Goal: Task Accomplishment & Management: Manage account settings

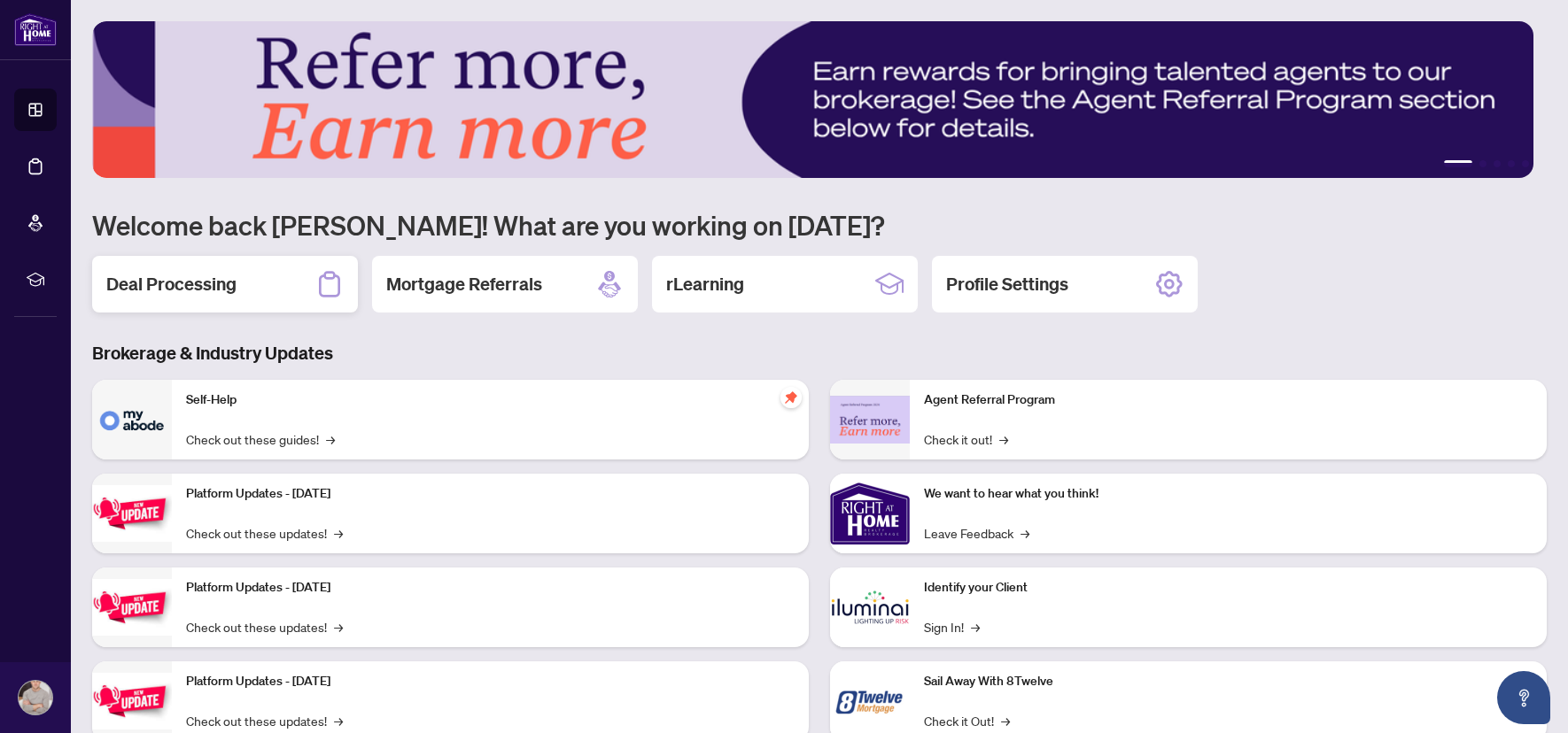
click at [146, 277] on h2 "Deal Processing" at bounding box center [171, 285] width 130 height 25
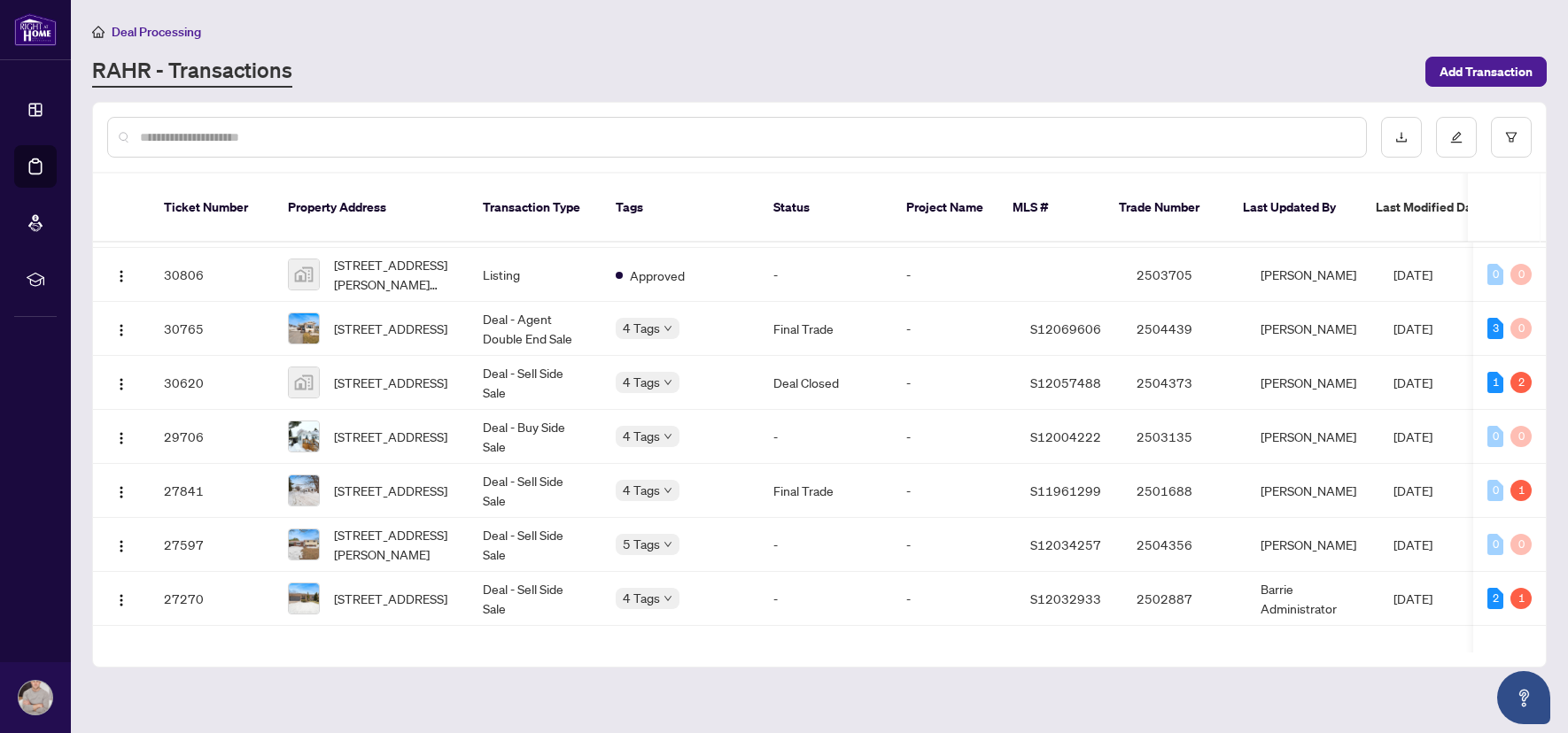
scroll to position [2364, 0]
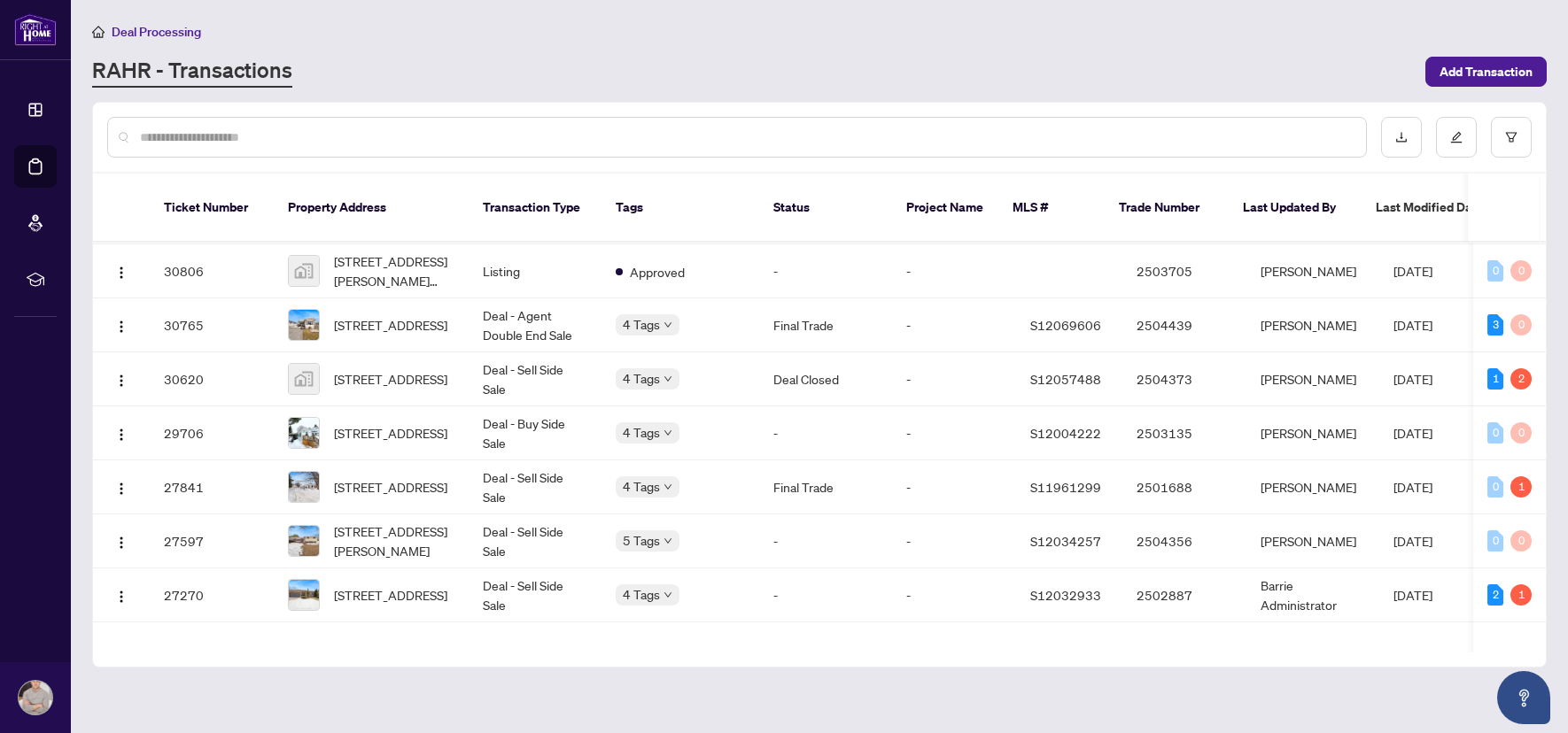
click at [229, 140] on input "text" at bounding box center [746, 137] width 1212 height 20
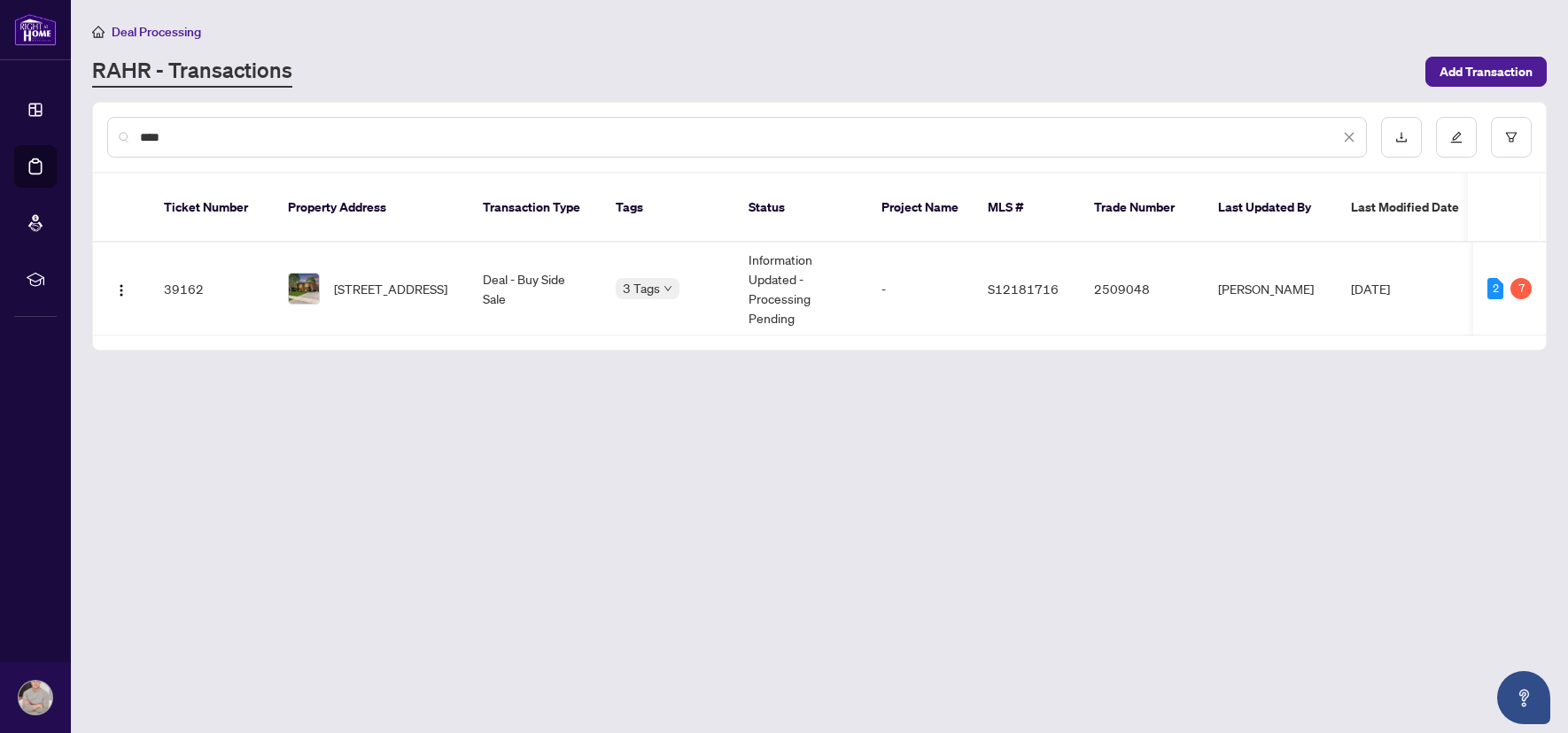
scroll to position [0, 0]
type input "********"
click at [384, 279] on span "[STREET_ADDRESS]" at bounding box center [390, 289] width 113 height 20
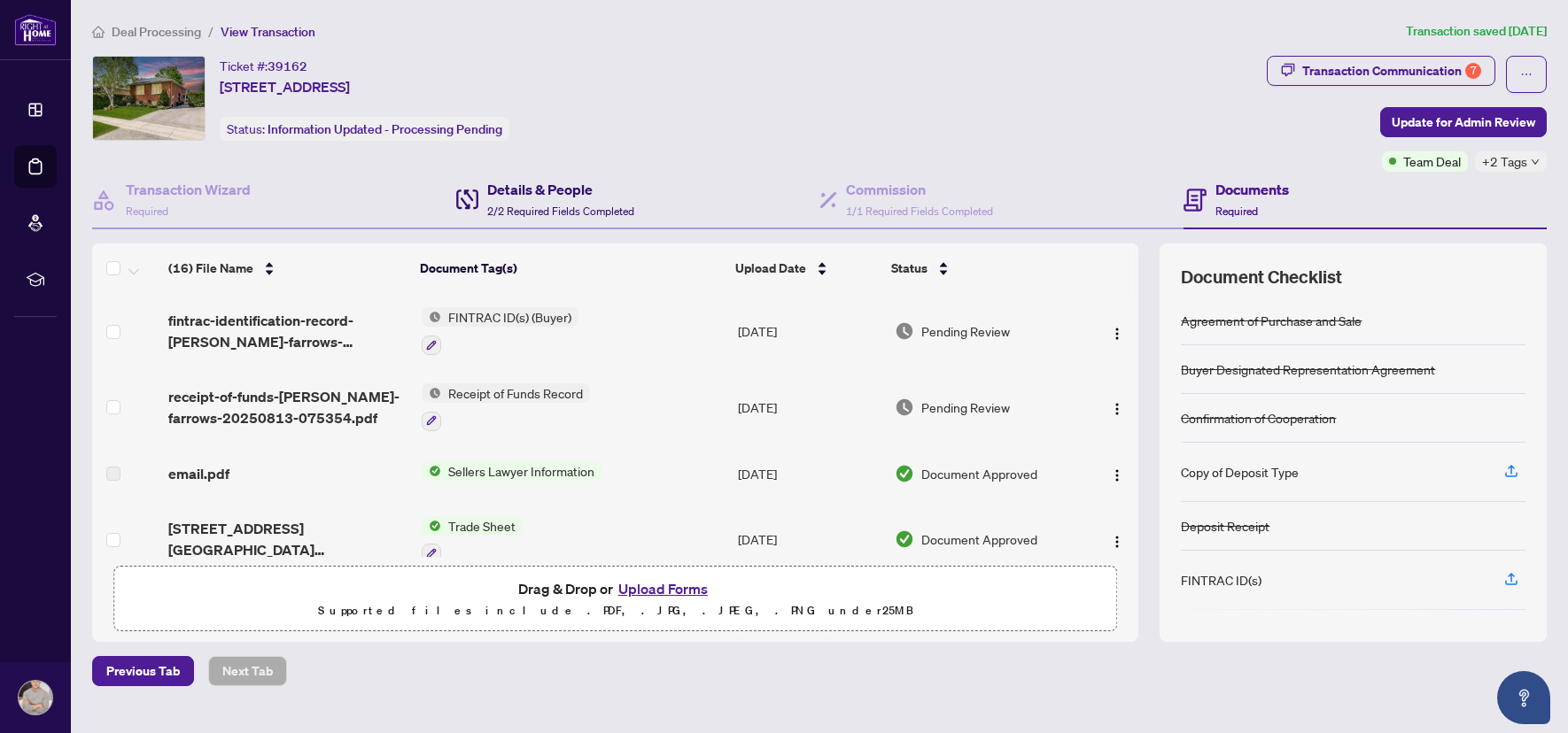
click at [601, 187] on h4 "Details & People" at bounding box center [560, 189] width 147 height 21
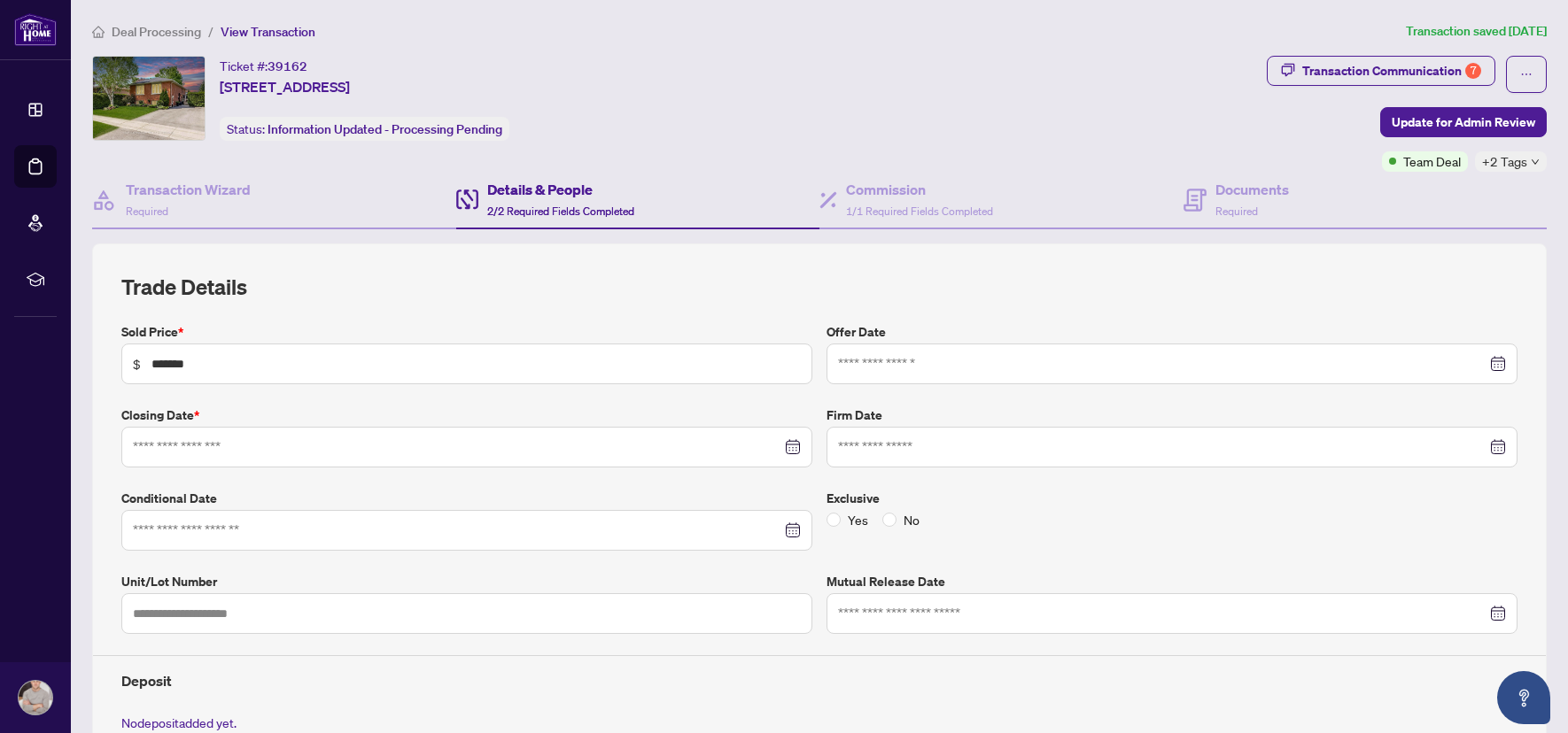
type input "**********"
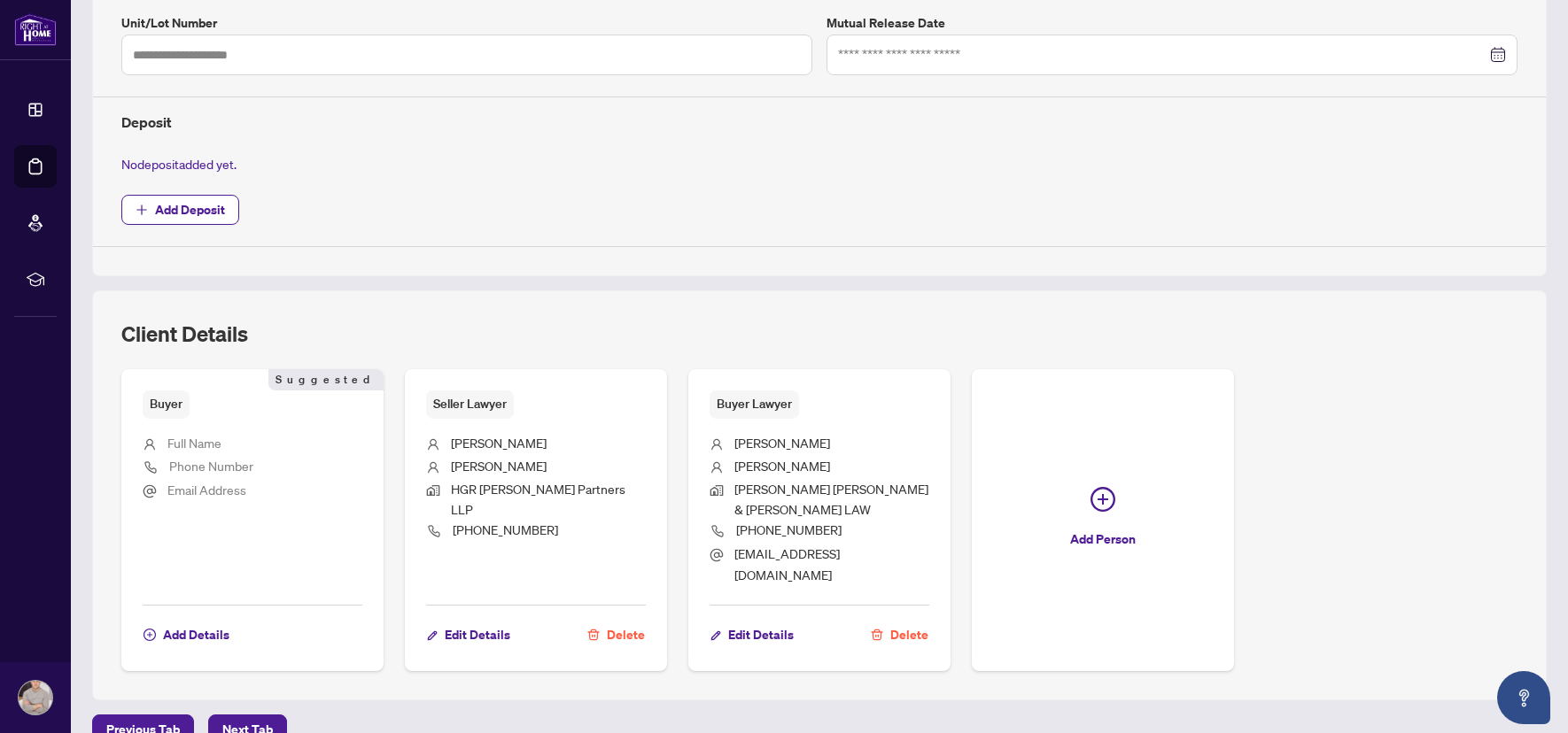
scroll to position [575, 0]
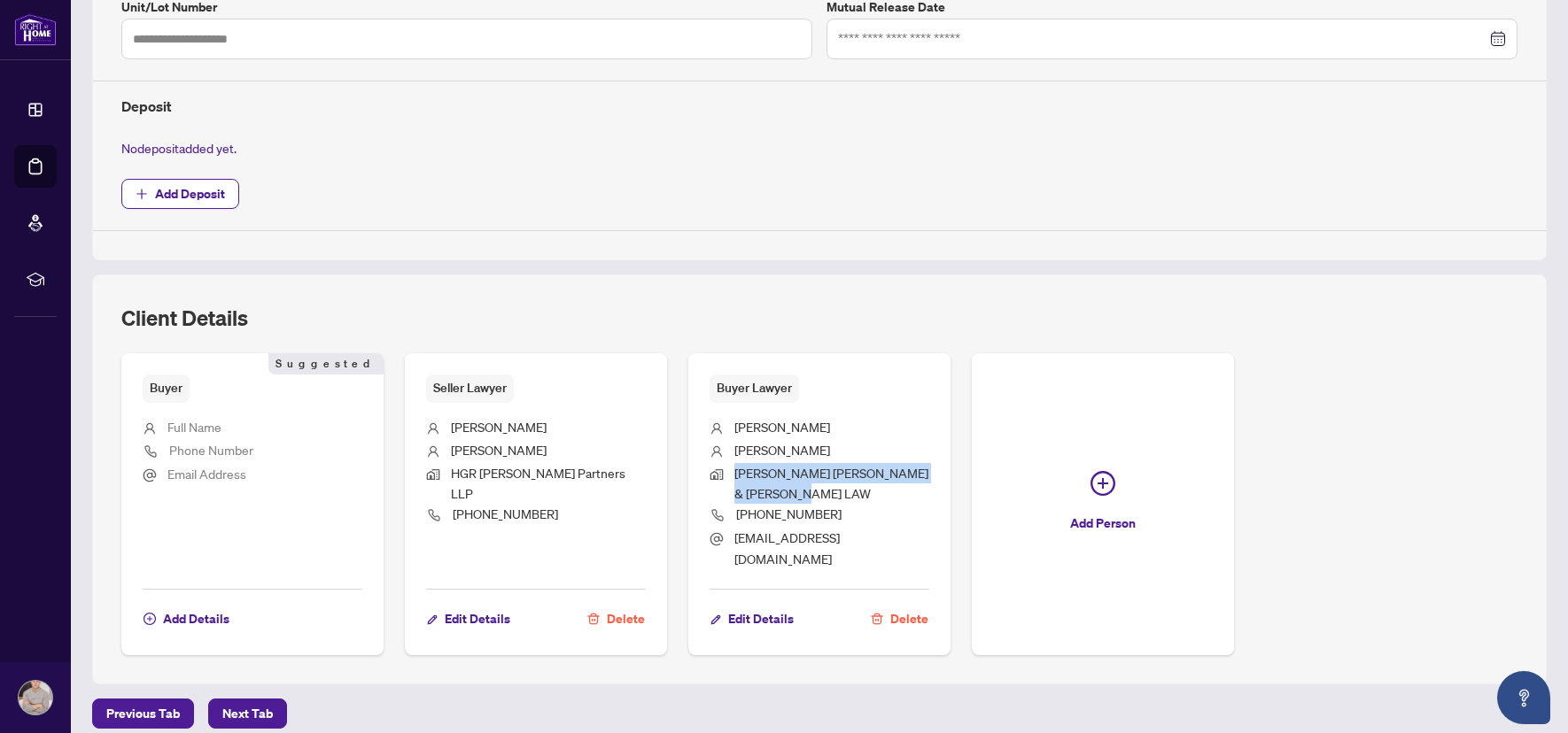
drag, startPoint x: 731, startPoint y: 475, endPoint x: 856, endPoint y: 498, distance: 127.1
click at [856, 498] on span "[PERSON_NAME] [PERSON_NAME] & [PERSON_NAME] LAW" at bounding box center [831, 484] width 195 height 42
click at [866, 495] on span "[PERSON_NAME] [PERSON_NAME] & [PERSON_NAME] LAW" at bounding box center [831, 484] width 195 height 42
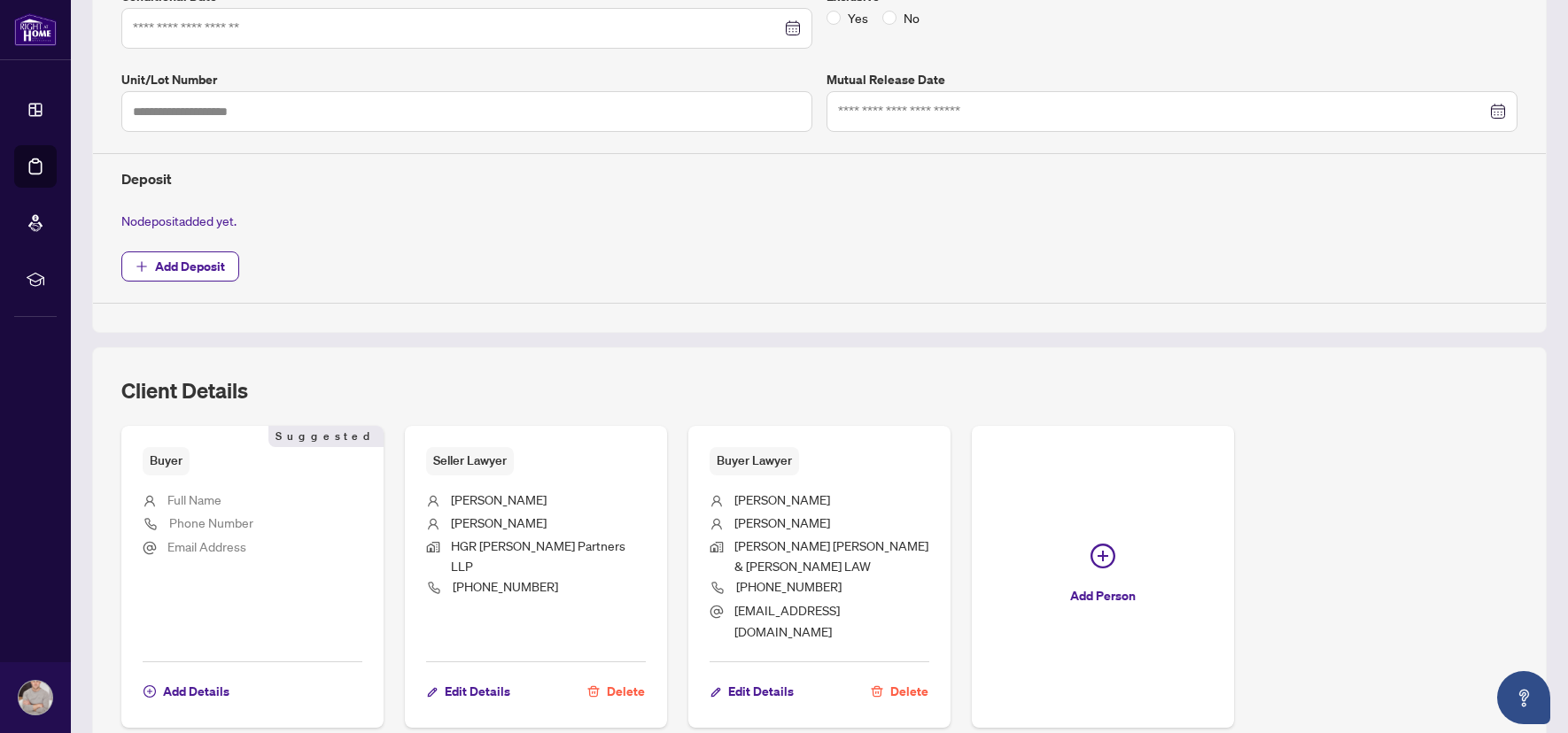
scroll to position [0, 0]
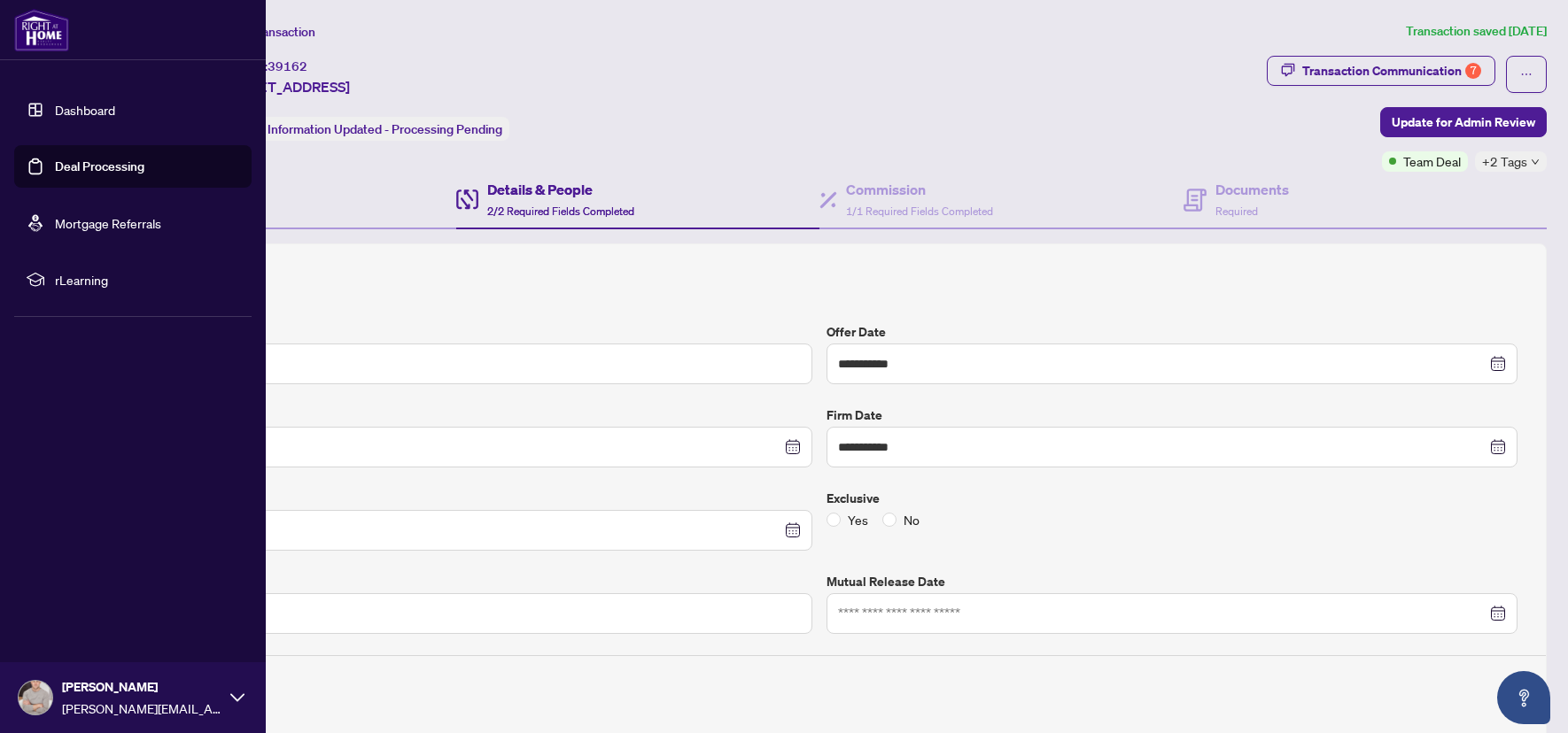
click at [45, 30] on img at bounding box center [42, 30] width 55 height 43
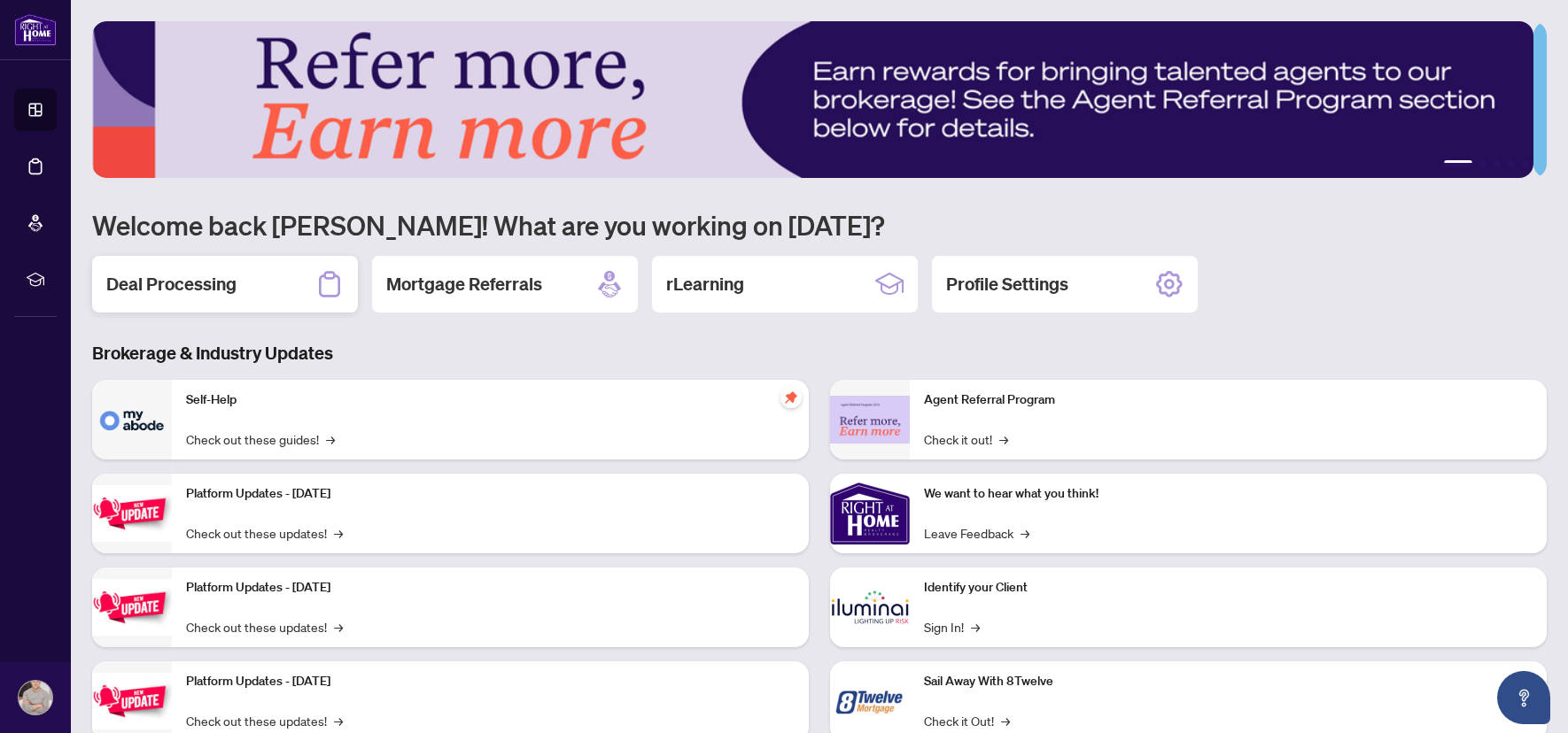
click at [229, 284] on h2 "Deal Processing" at bounding box center [171, 285] width 130 height 25
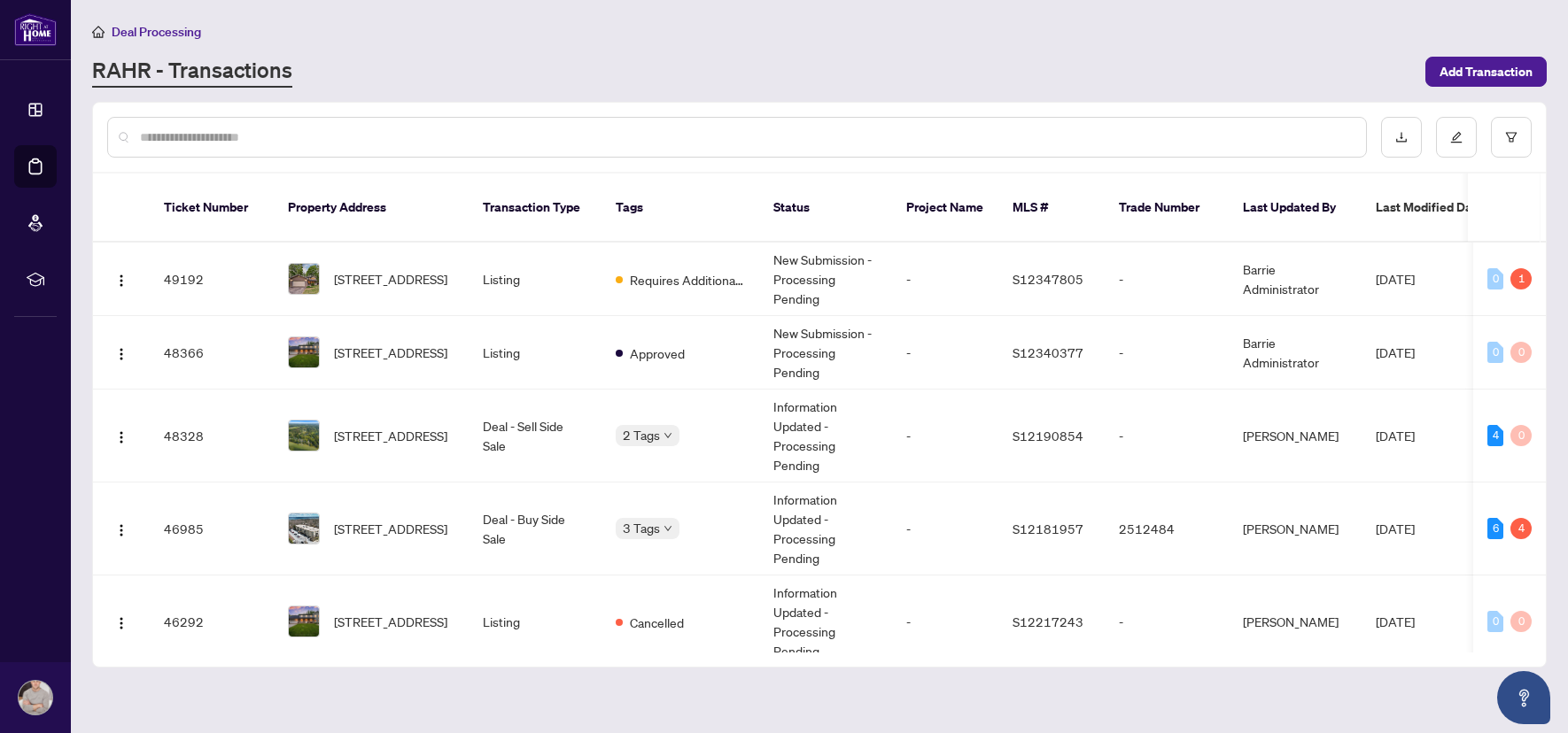
click at [235, 137] on input "text" at bounding box center [746, 137] width 1212 height 20
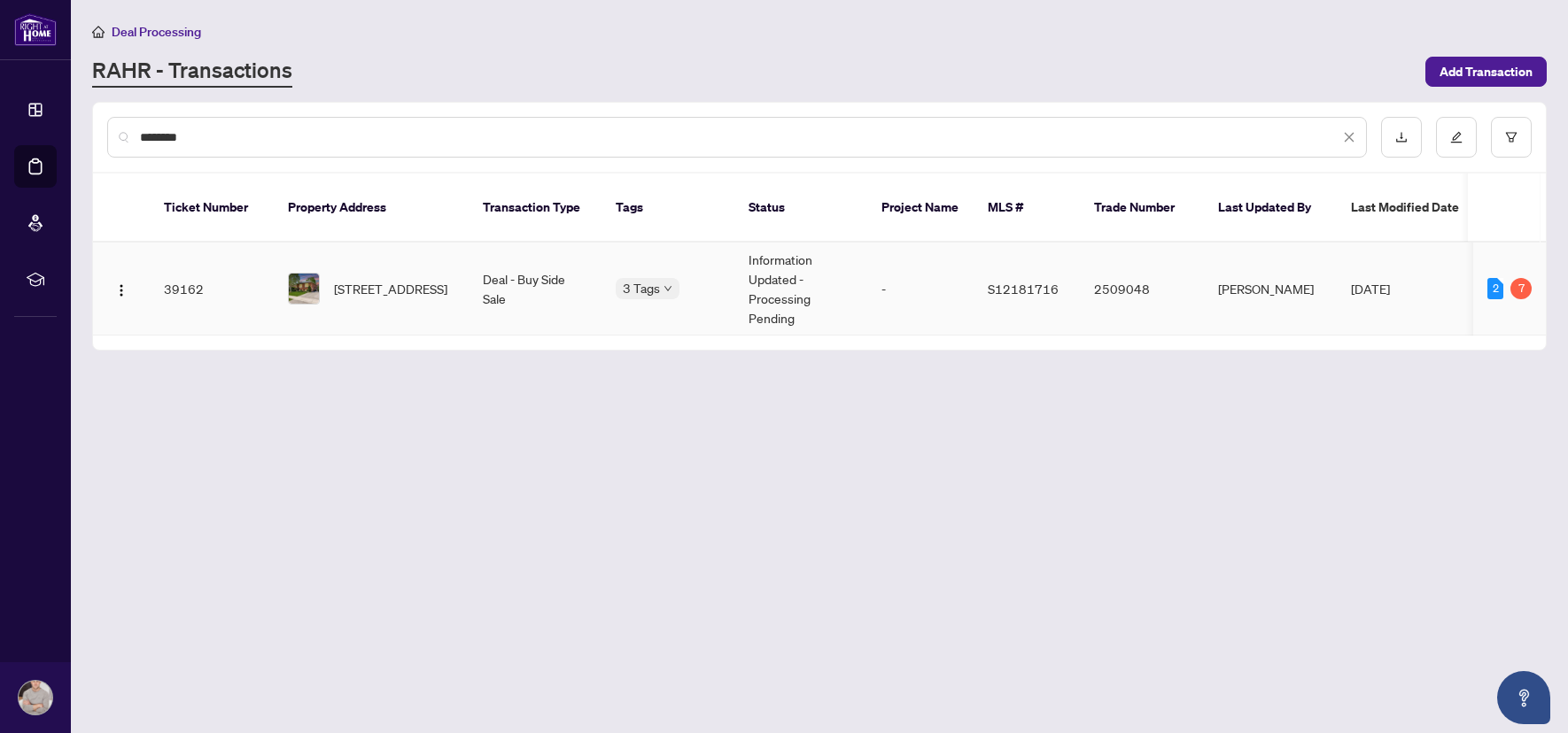
type input "********"
click at [389, 279] on span "[STREET_ADDRESS]" at bounding box center [390, 289] width 113 height 20
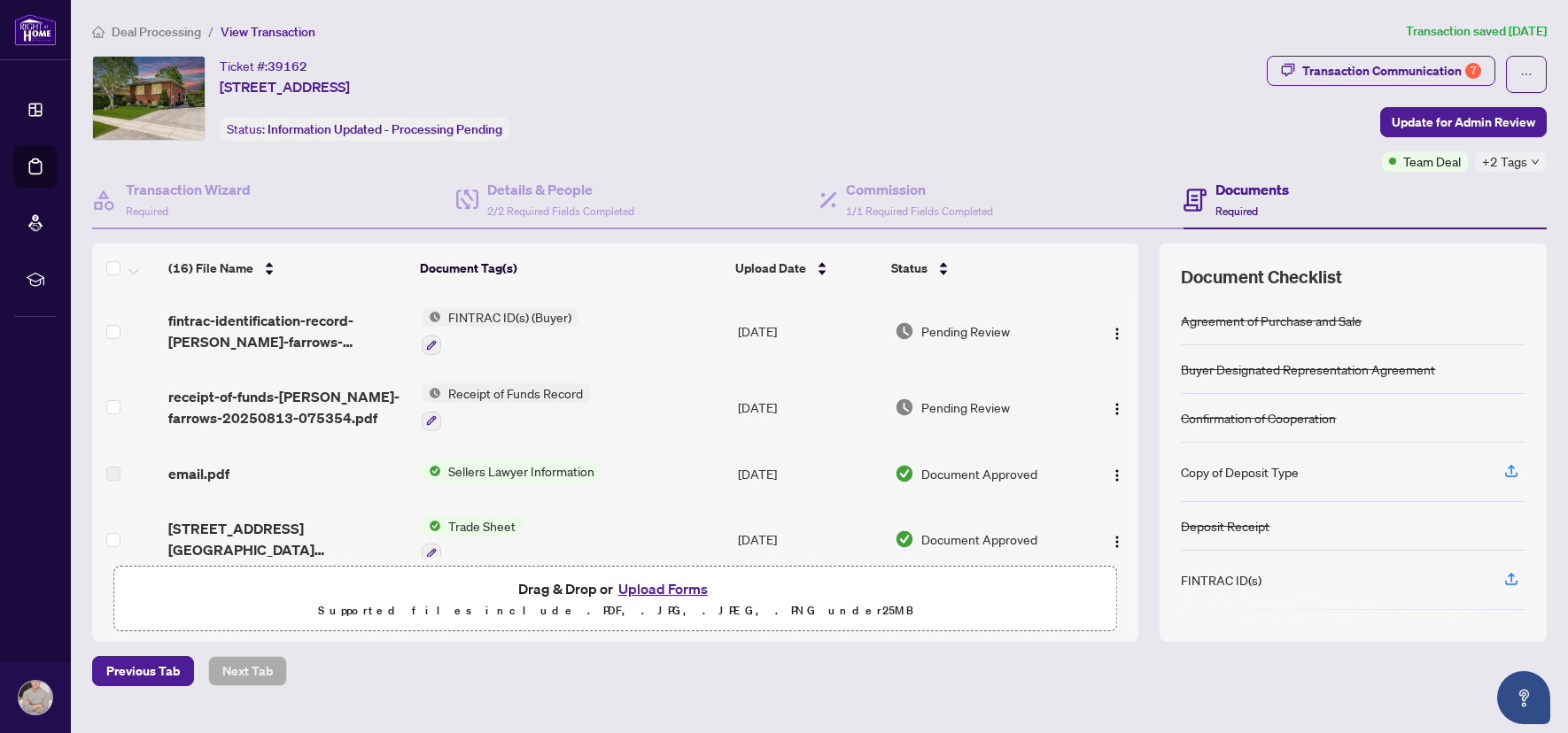
click at [311, 536] on div "[STREET_ADDRESS][GEOGRAPHIC_DATA][PERSON_NAME]pdf" at bounding box center [287, 539] width 239 height 43
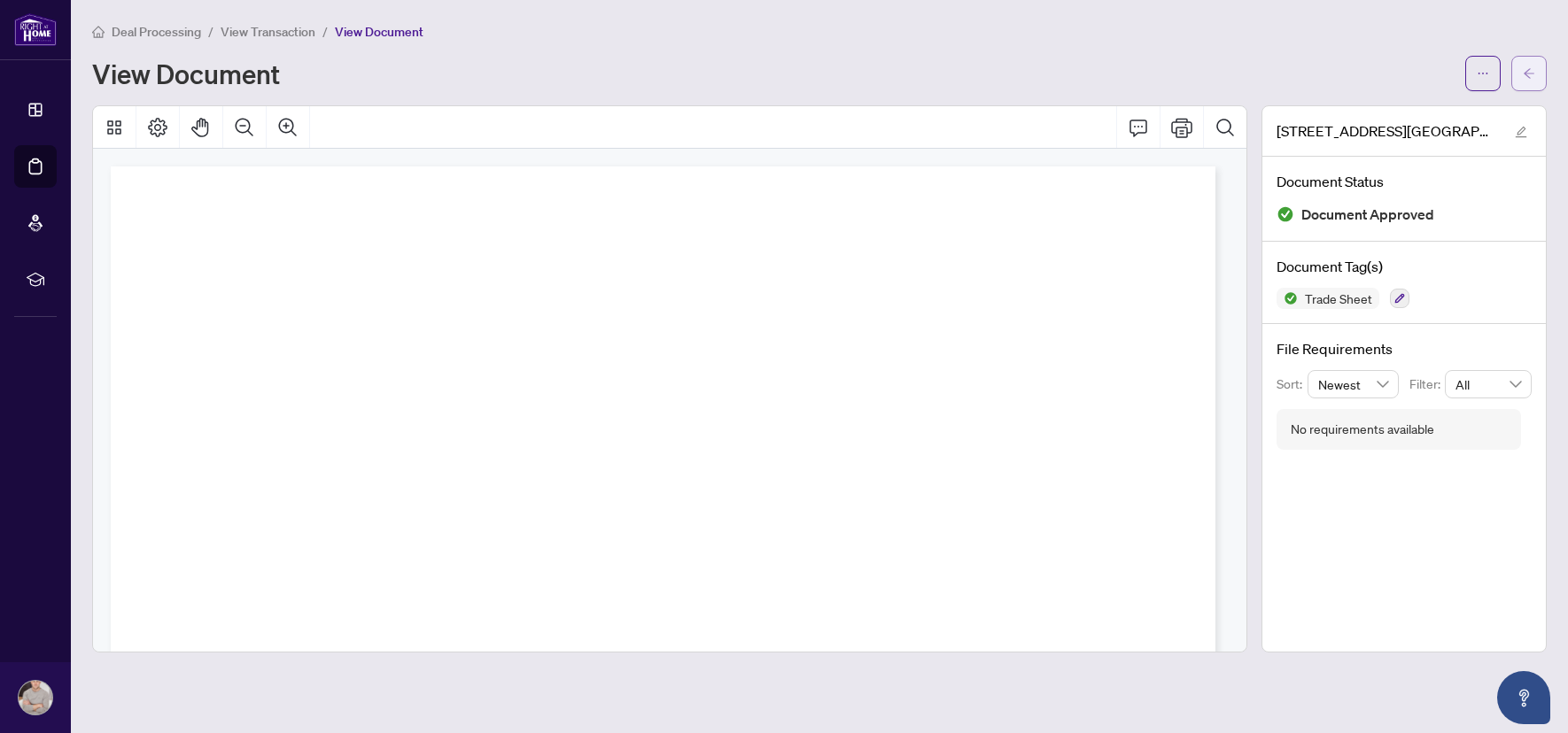
click at [1524, 68] on icon "arrow-left" at bounding box center [1529, 74] width 12 height 12
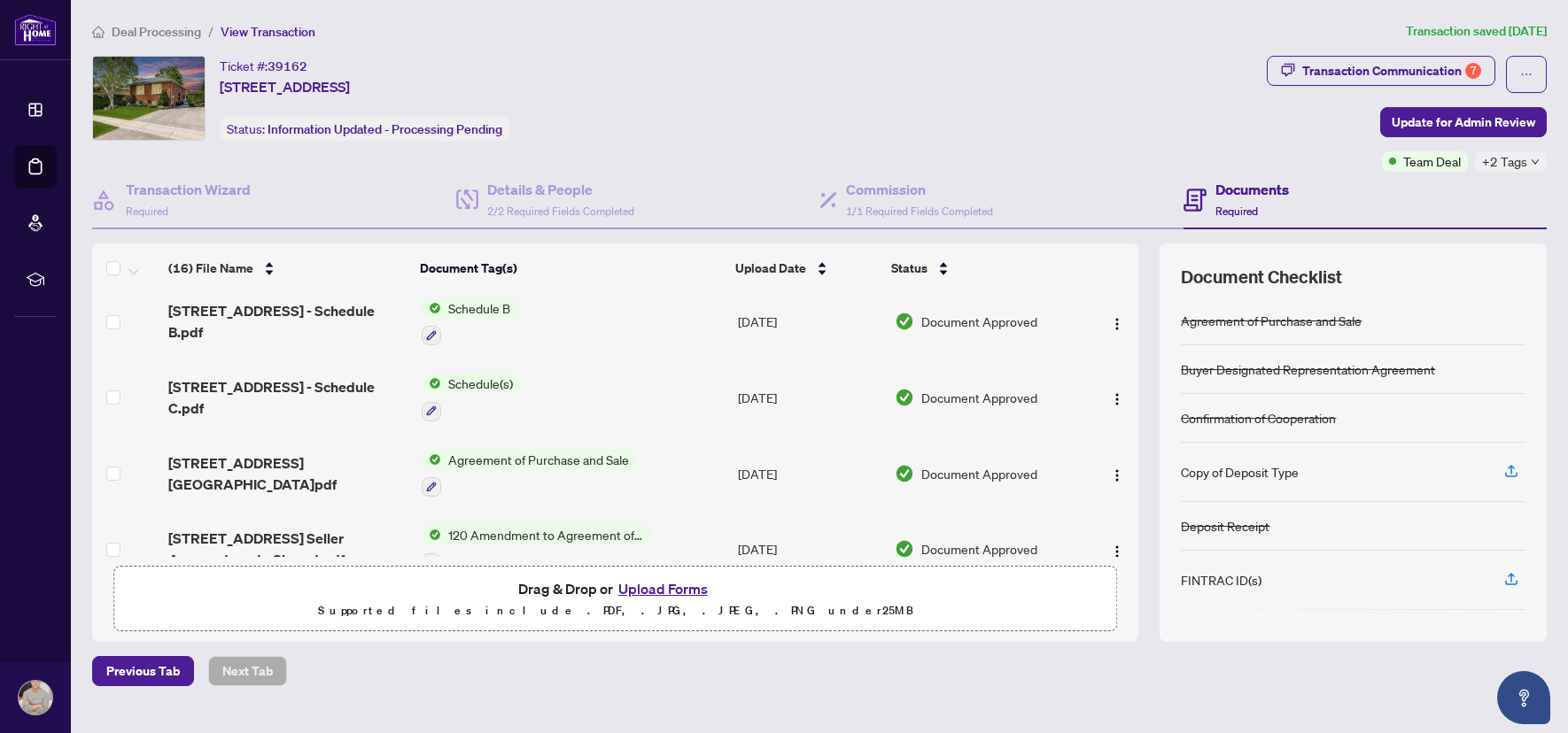
scroll to position [515, 0]
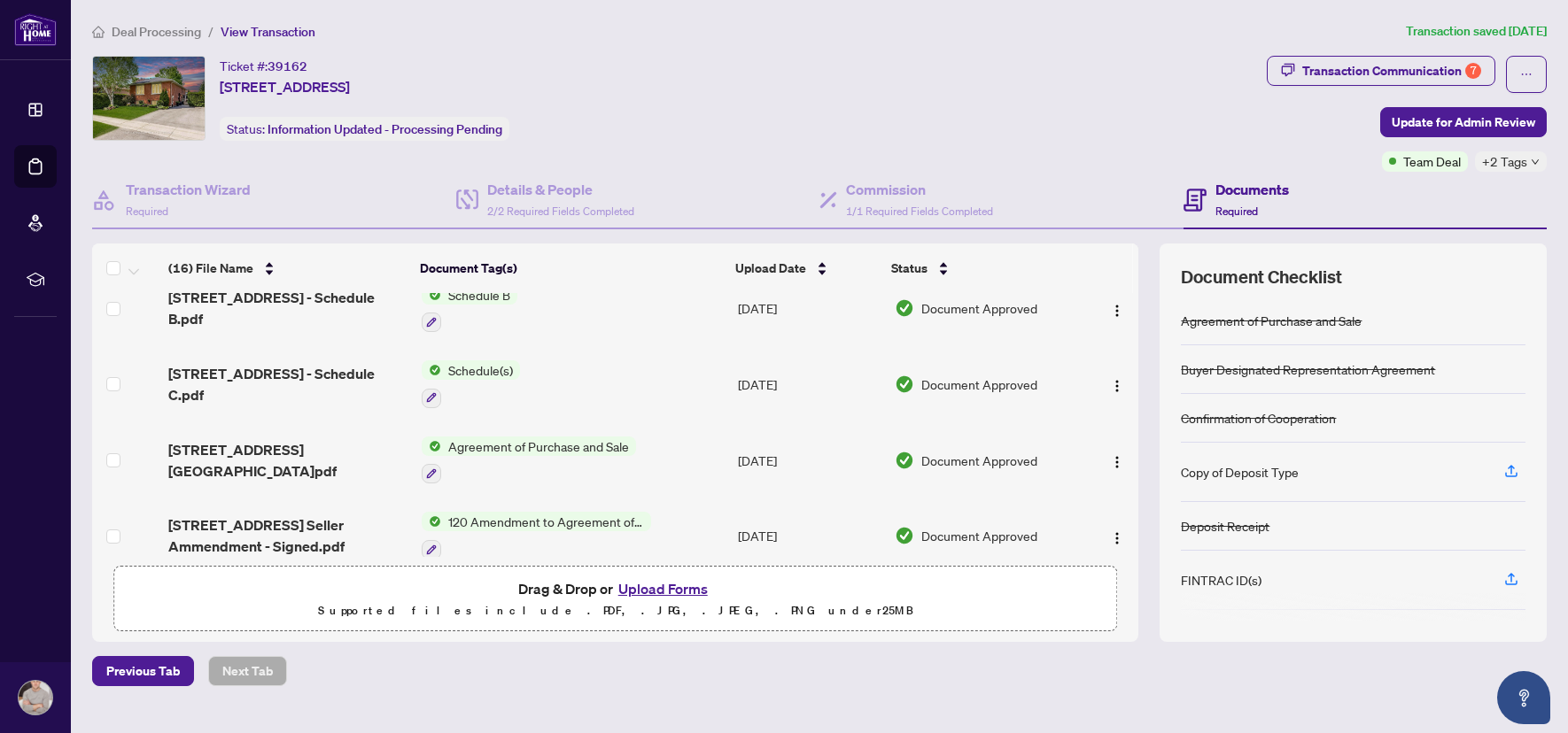
click at [305, 451] on div "[STREET_ADDRESS][GEOGRAPHIC_DATA]pdf" at bounding box center [287, 461] width 239 height 43
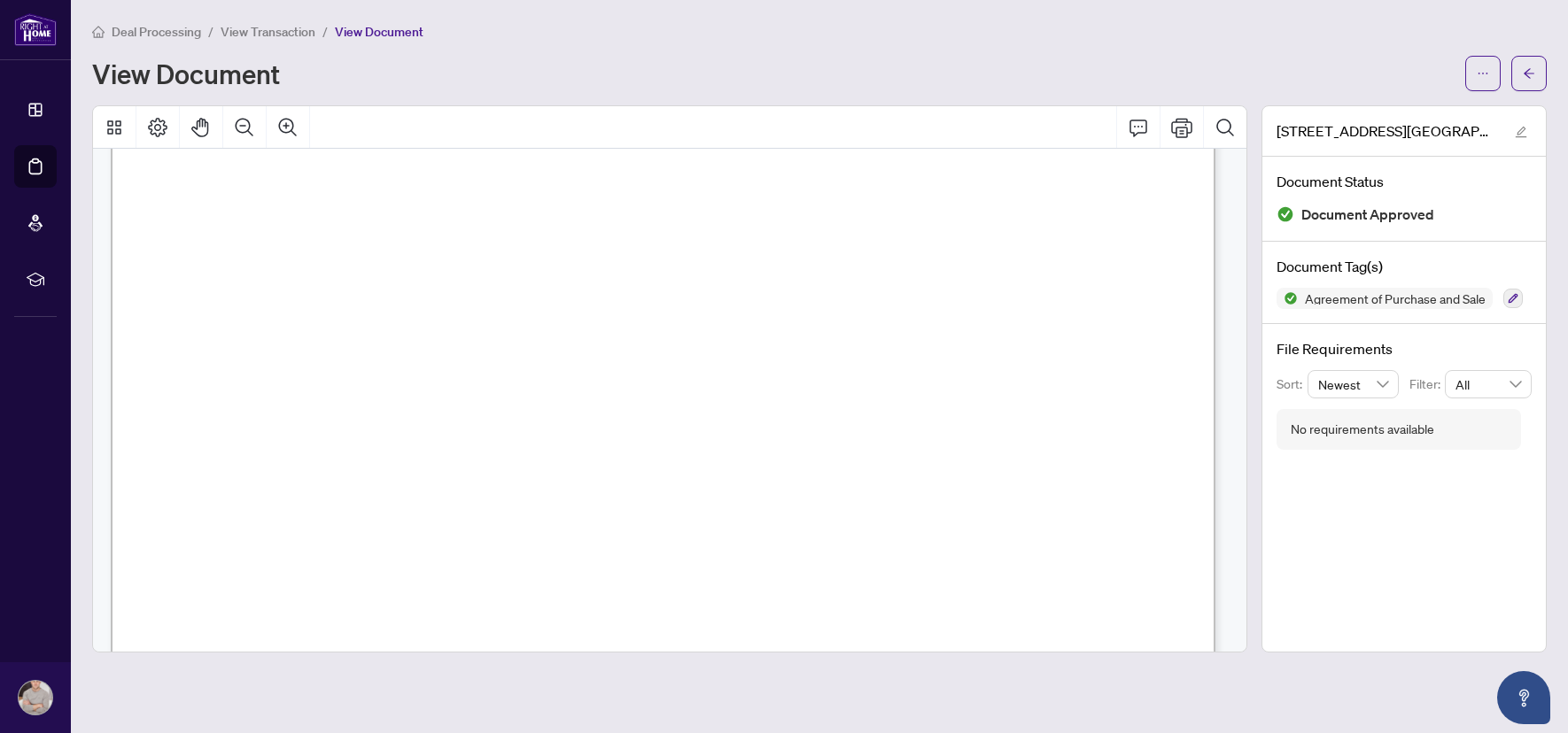
scroll to position [147, 0]
drag, startPoint x: 569, startPoint y: 304, endPoint x: 305, endPoint y: 309, distance: 264.0
click at [305, 309] on span "[PERSON_NAME]" at bounding box center [366, 308] width 121 height 17
click at [427, 303] on span "[PERSON_NAME]" at bounding box center [366, 308] width 121 height 17
drag, startPoint x: 761, startPoint y: 306, endPoint x: 1019, endPoint y: 307, distance: 258.0
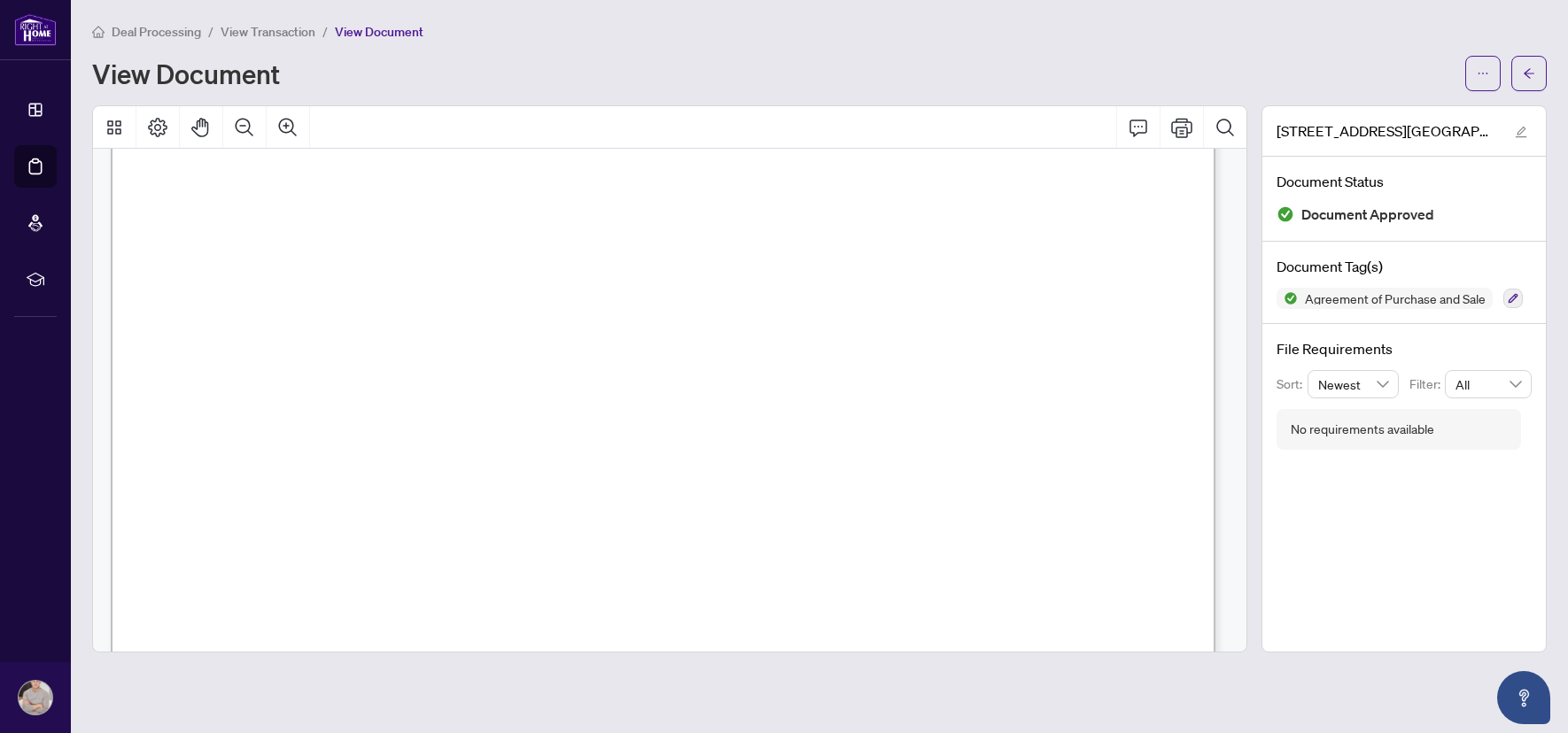
click at [1019, 20] on p "Form 100 Revised 2024 Page 1 of 6 The trademarks REALTOR®, REALTORS®, MLS®, Mul…" at bounding box center [1235, 20] width 2251 height 0
click at [905, 305] on span "[PERSON_NAME] [PERSON_NAME]" at bounding box center [896, 308] width 262 height 17
drag, startPoint x: 902, startPoint y: 305, endPoint x: 990, endPoint y: 301, distance: 88.1
click at [990, 301] on span "[PERSON_NAME] [PERSON_NAME]" at bounding box center [896, 308] width 262 height 17
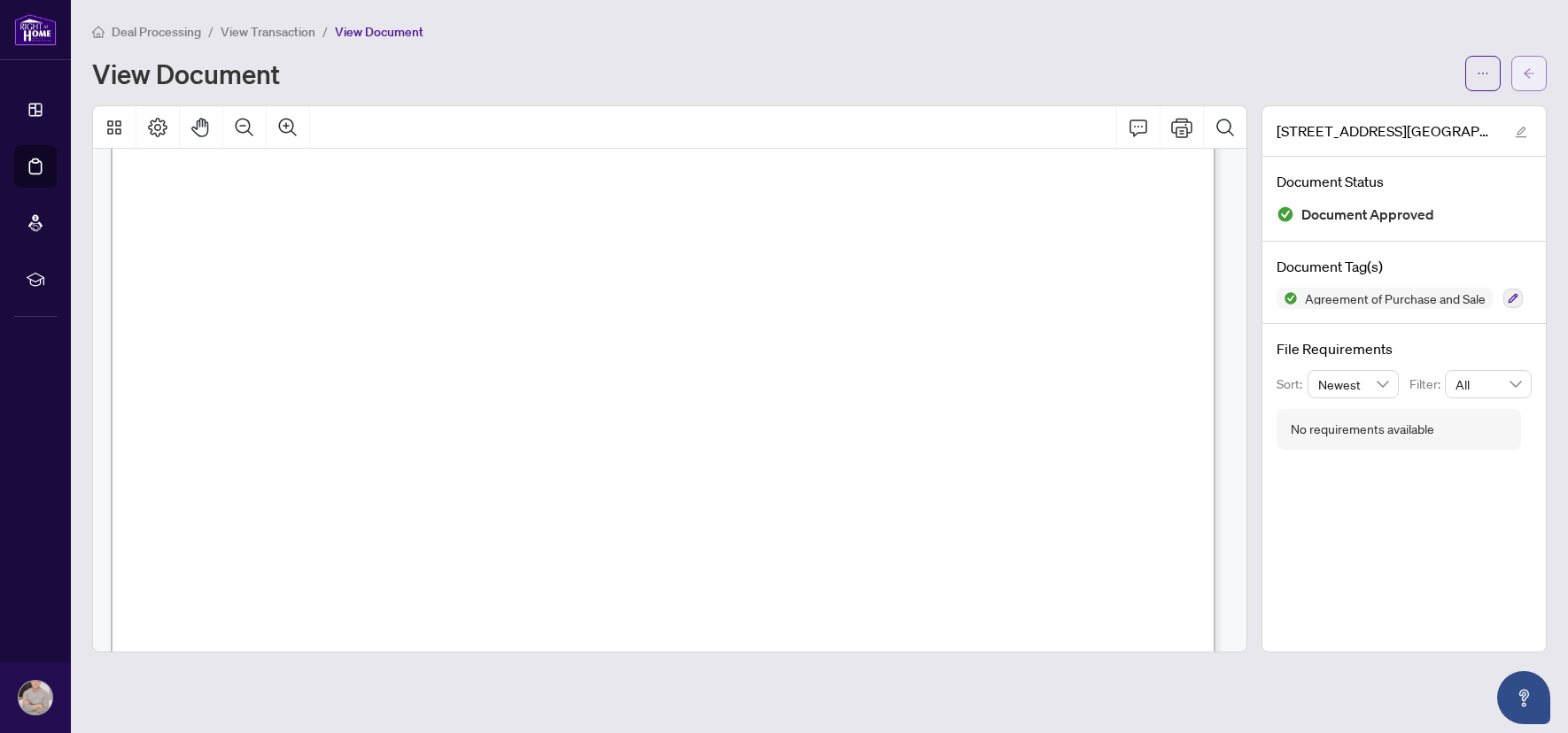
click at [1519, 74] on button "button" at bounding box center [1529, 74] width 36 height 36
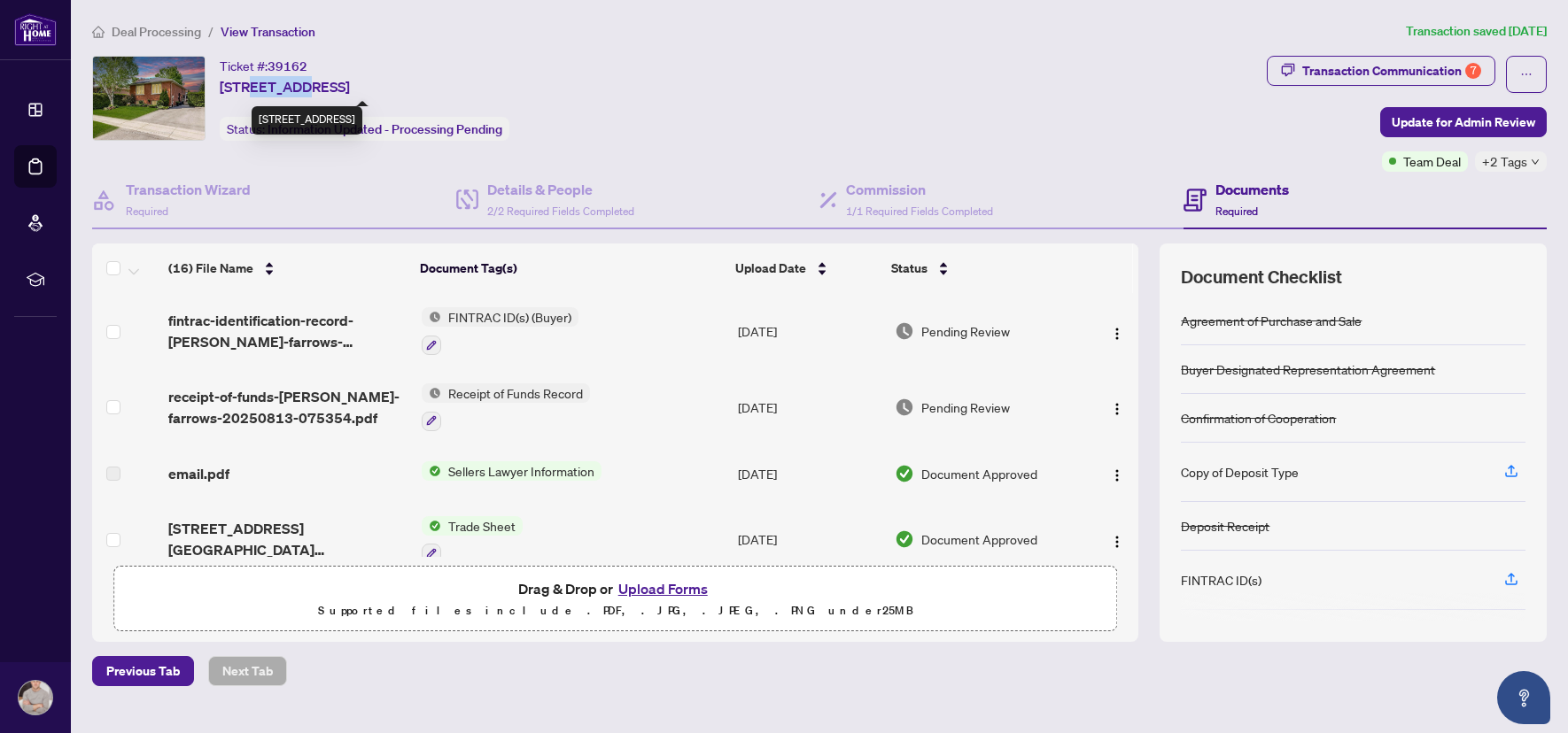
drag, startPoint x: 250, startPoint y: 85, endPoint x: 294, endPoint y: 85, distance: 44.0
click at [294, 85] on span "[STREET_ADDRESS]" at bounding box center [285, 87] width 130 height 21
drag, startPoint x: 303, startPoint y: 84, endPoint x: 389, endPoint y: 86, distance: 86.0
click at [350, 86] on span "[STREET_ADDRESS]" at bounding box center [285, 87] width 130 height 21
click at [589, 88] on div "Ticket #: 39162 [STREET_ADDRESS] Status: Information Updated - Processing Pendi…" at bounding box center [676, 99] width 1168 height 85
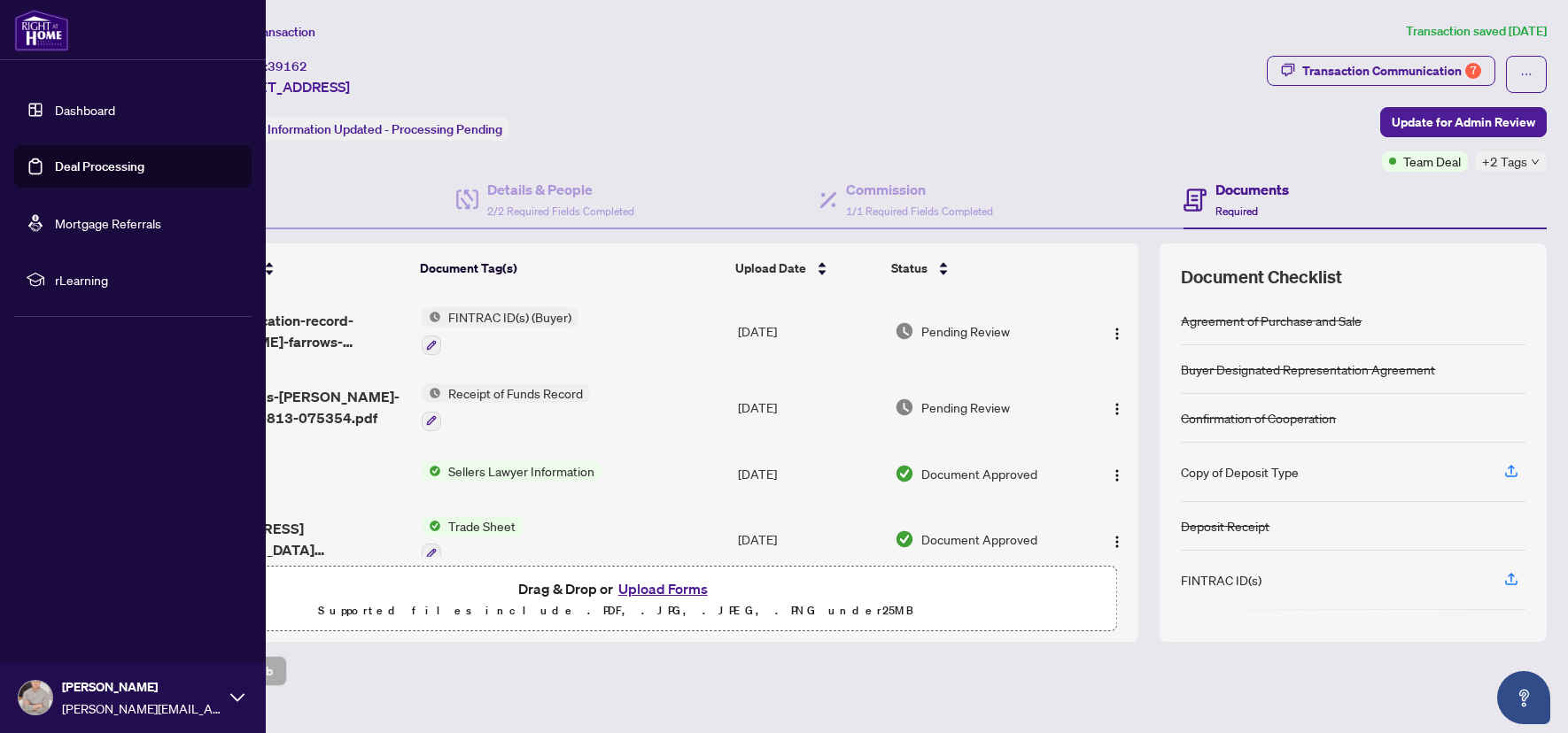
click at [40, 37] on img at bounding box center [42, 30] width 55 height 43
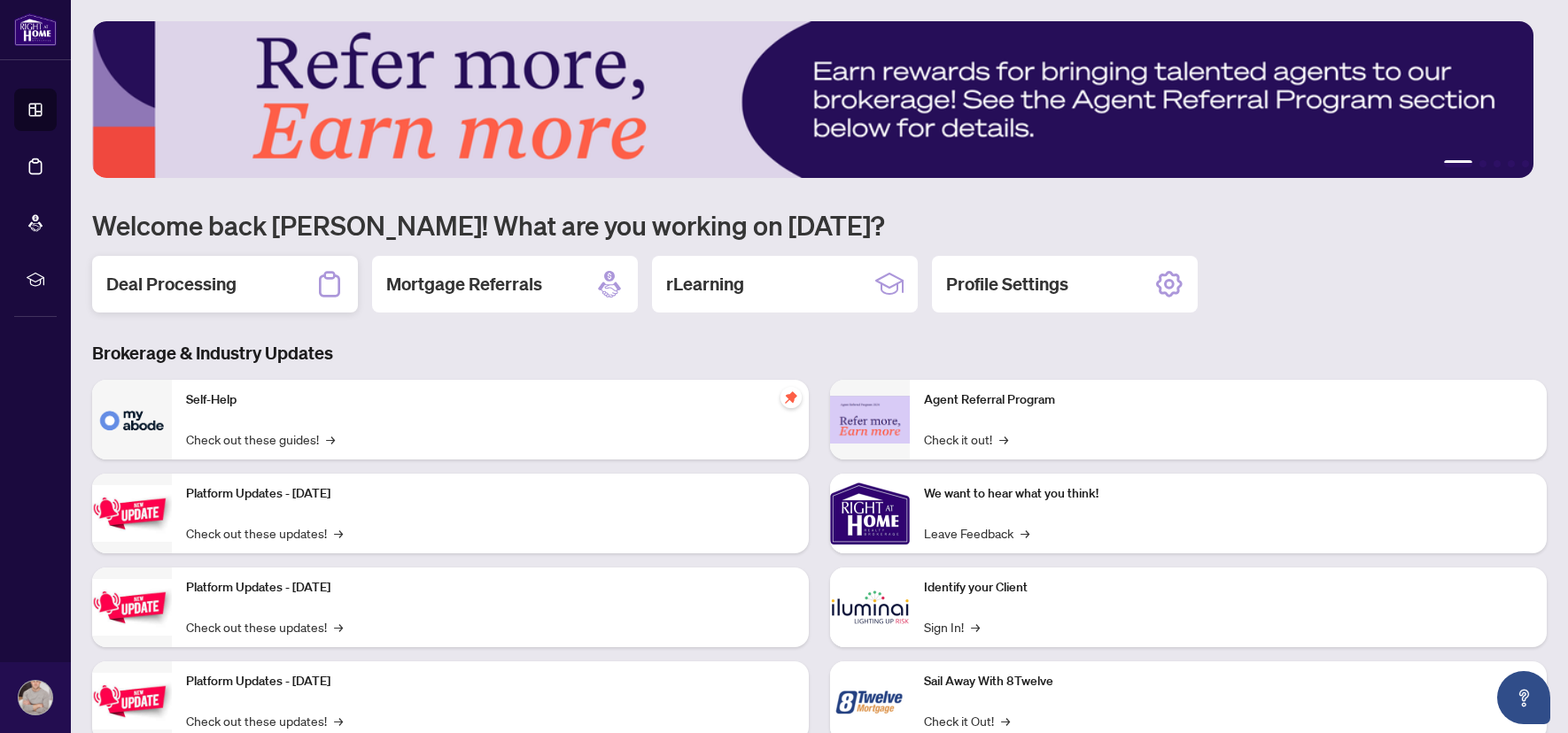
click at [240, 273] on div "Deal Processing" at bounding box center [225, 285] width 266 height 57
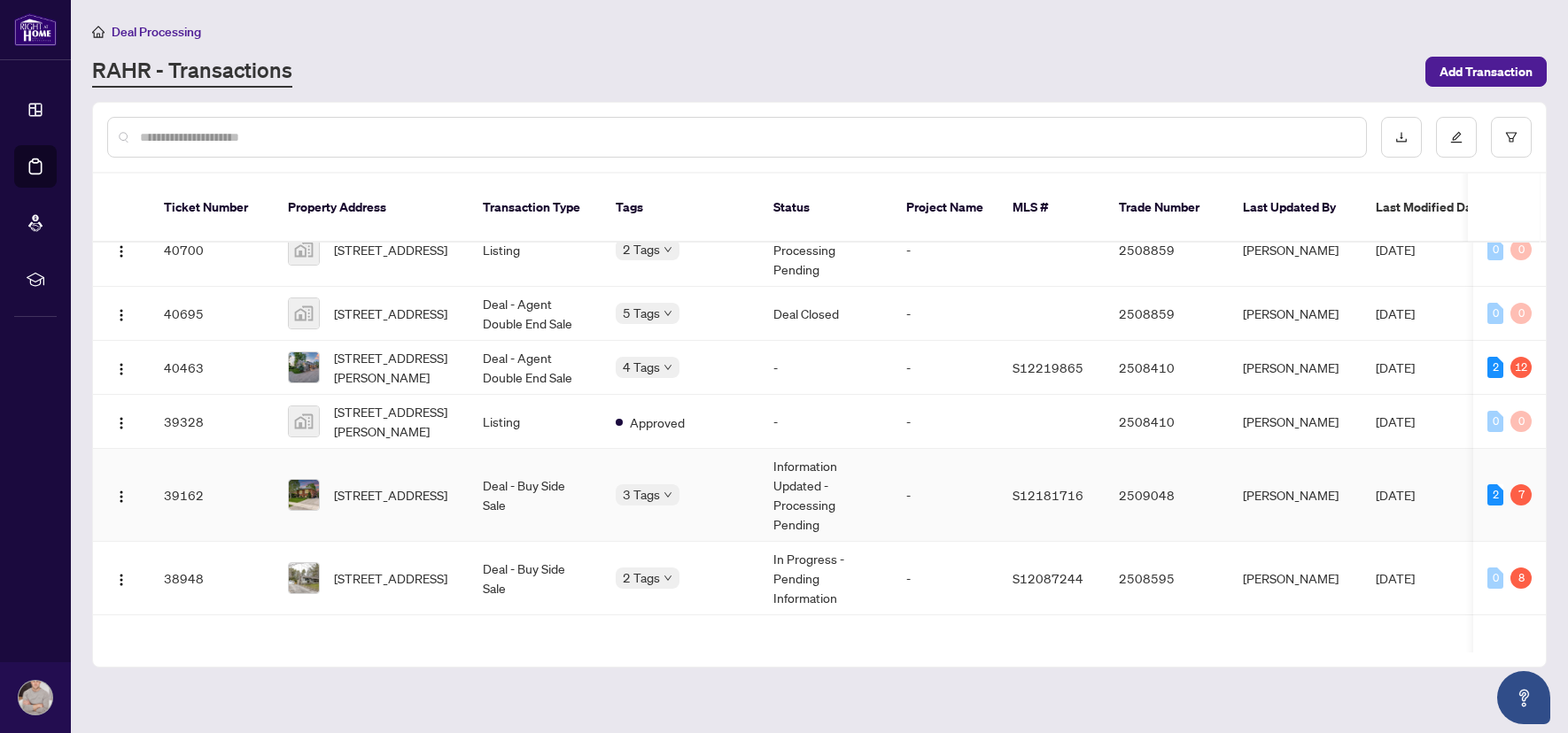
scroll to position [1474, 0]
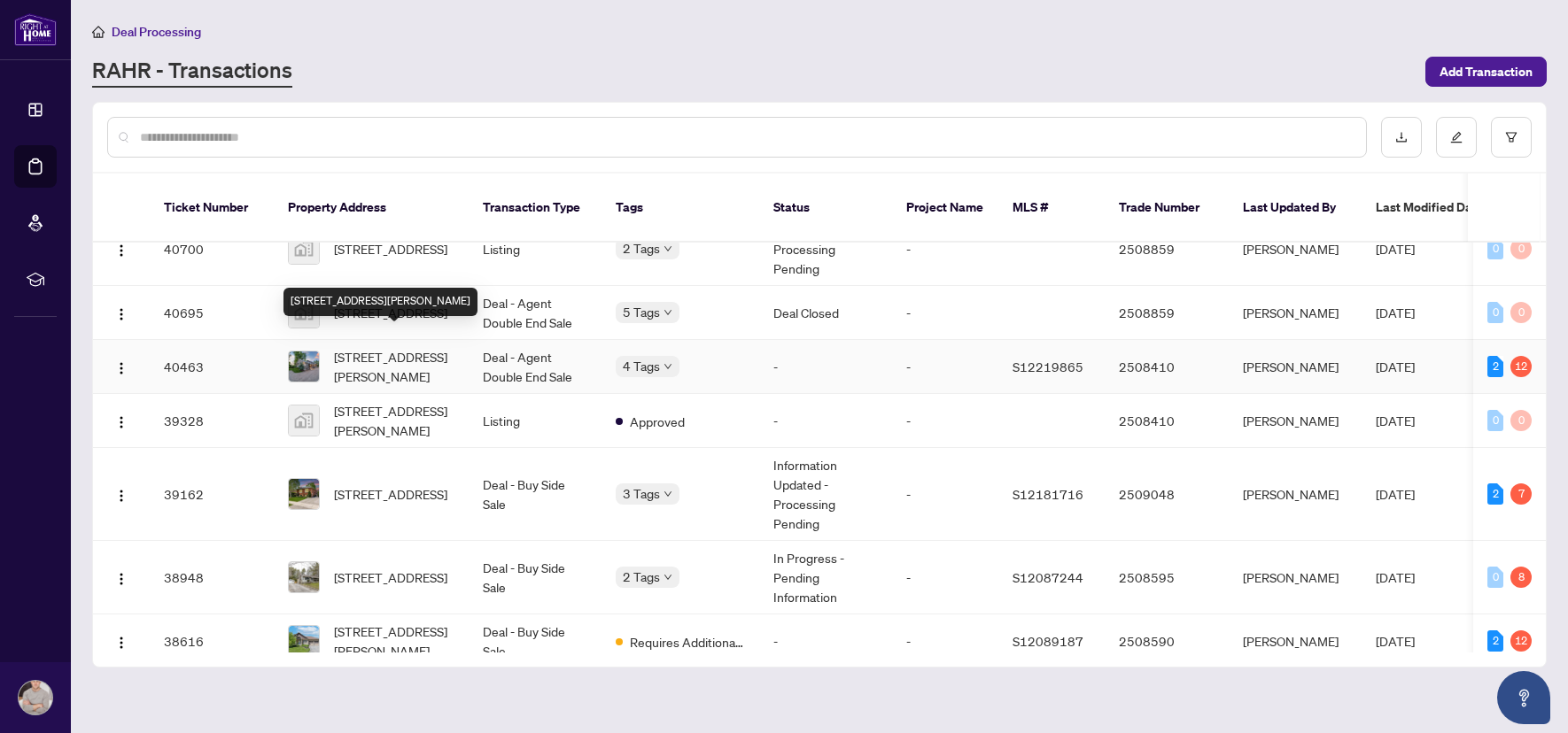
click at [396, 347] on span "[STREET_ADDRESS][PERSON_NAME]" at bounding box center [393, 366] width 120 height 39
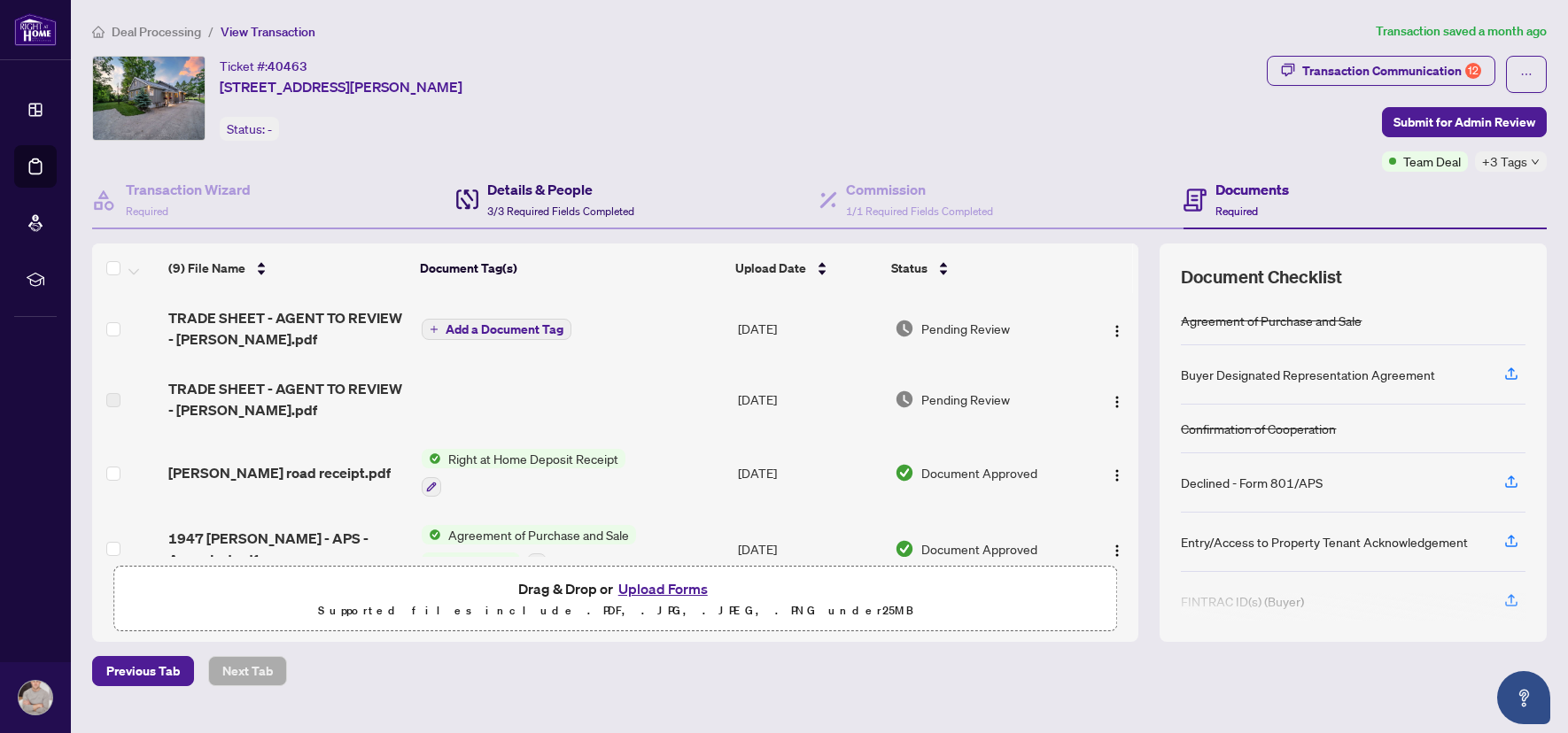
click at [578, 197] on h4 "Details & People" at bounding box center [560, 189] width 147 height 21
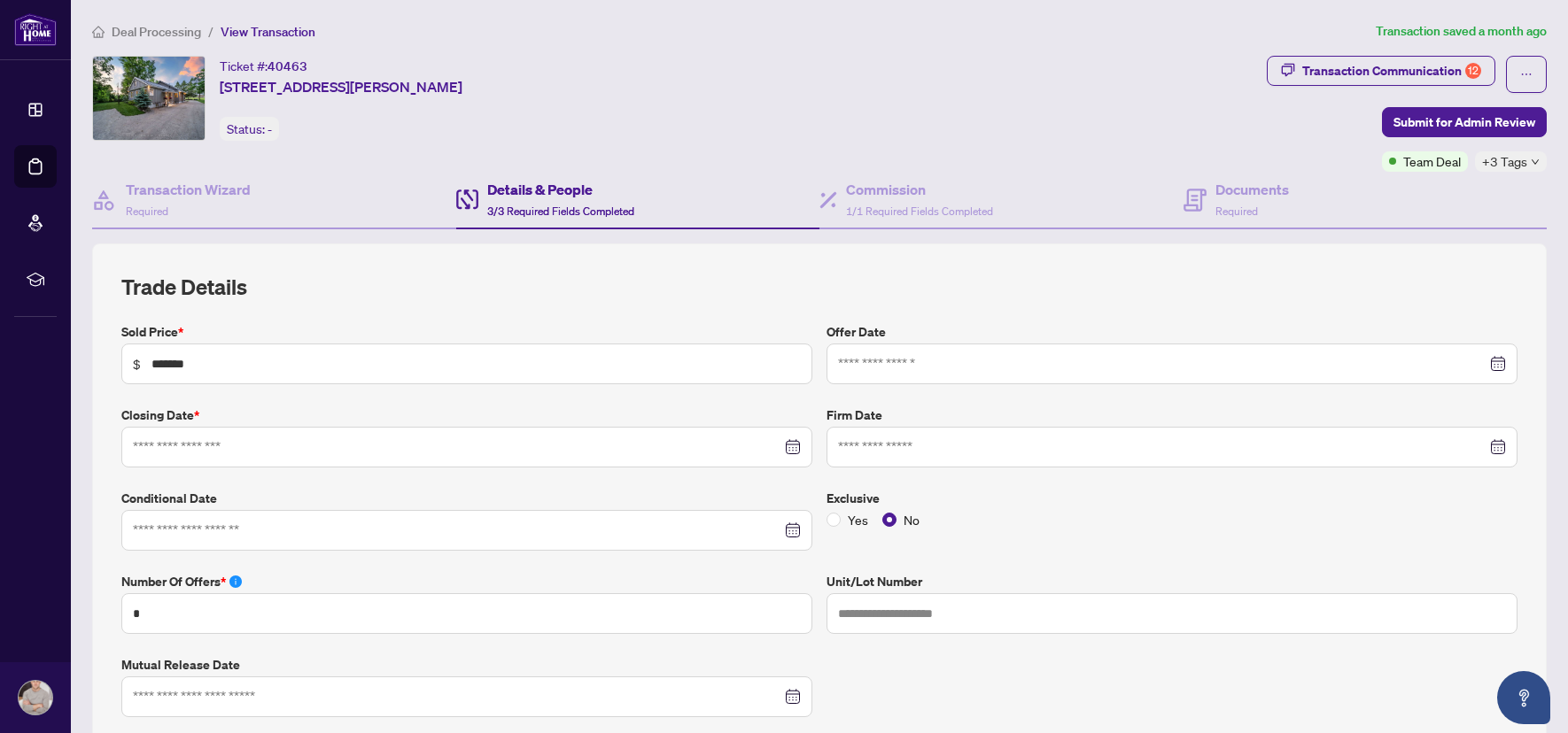
type input "**********"
click at [846, 190] on h4 "Commission" at bounding box center [919, 189] width 147 height 21
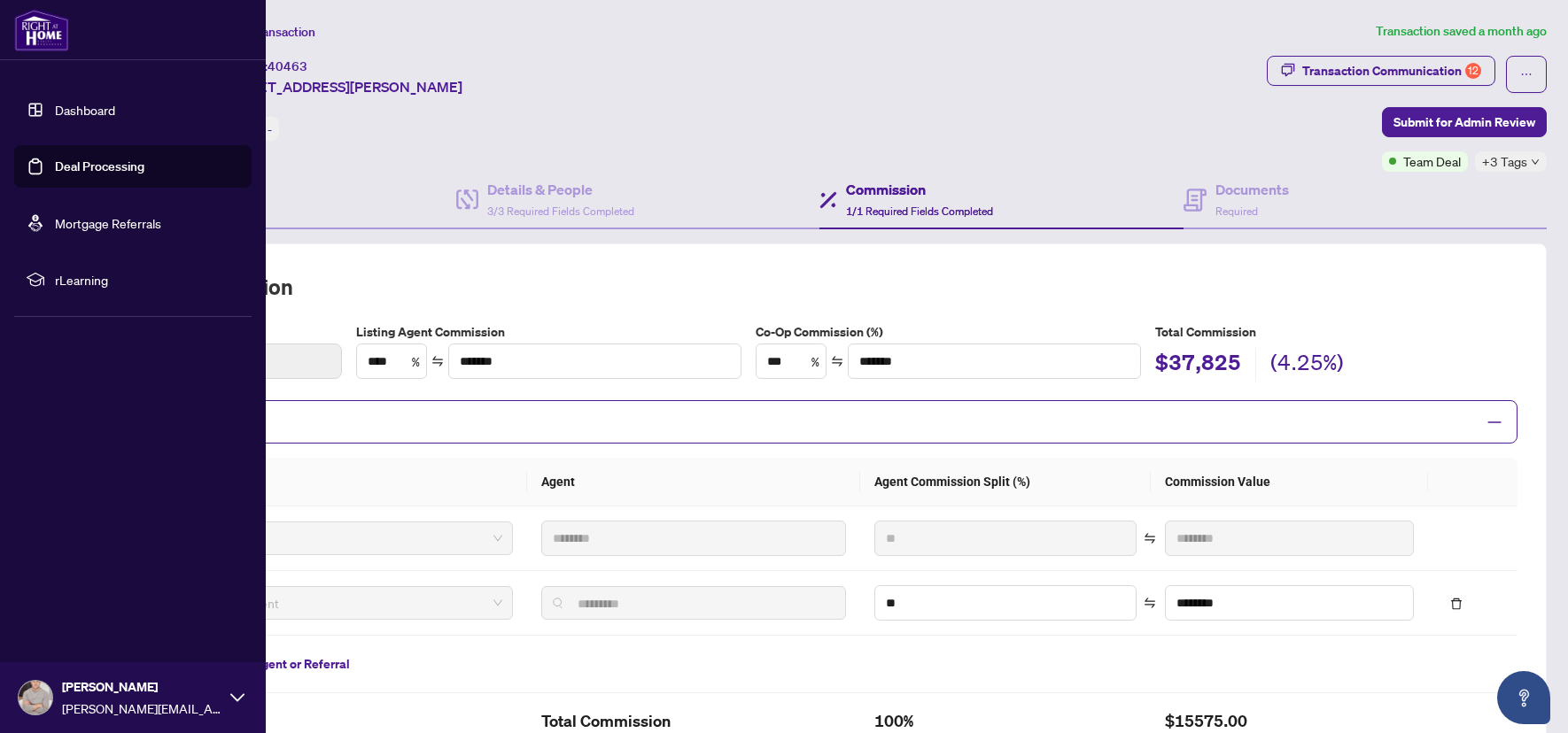
click at [41, 27] on img at bounding box center [42, 30] width 55 height 43
